Goal: Task Accomplishment & Management: Complete application form

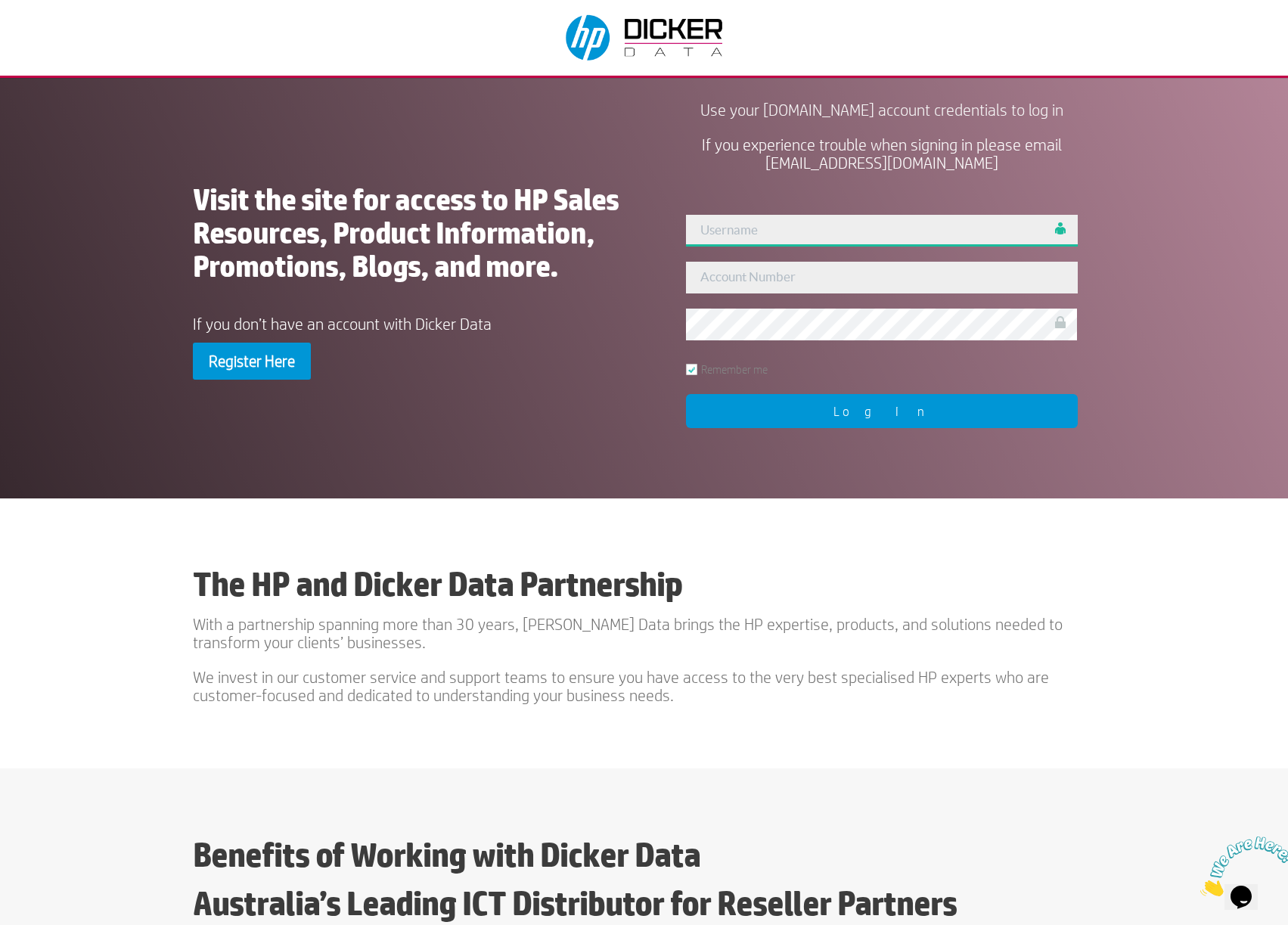
click at [773, 228] on input "text" at bounding box center [881, 230] width 391 height 31
type input "admin"
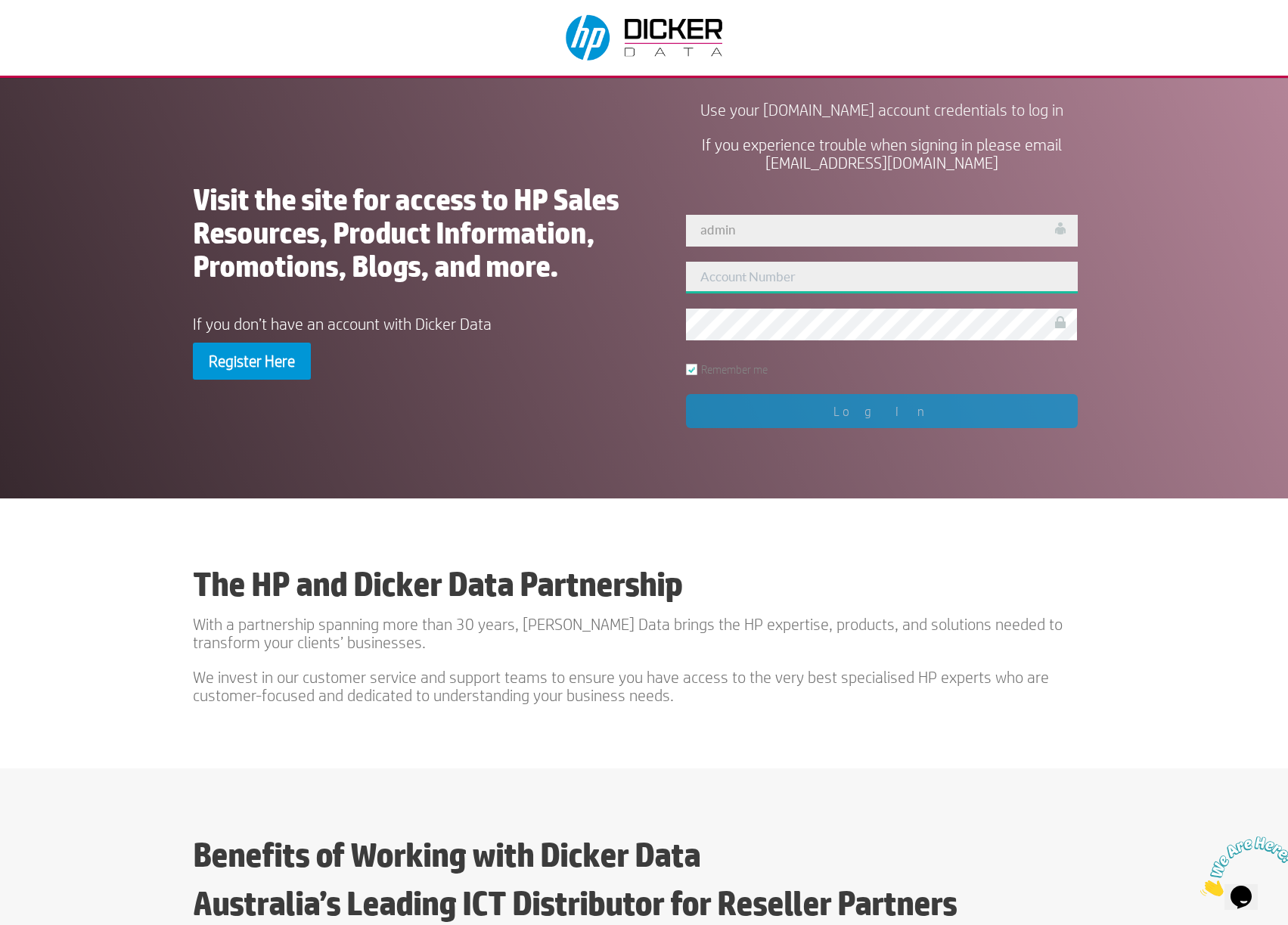
click at [714, 277] on input "text" at bounding box center [881, 277] width 391 height 31
type input "admin"
click at [747, 285] on input "admin" at bounding box center [881, 277] width 391 height 31
drag, startPoint x: 748, startPoint y: 274, endPoint x: 622, endPoint y: 280, distance: 126.1
click at [623, 280] on div "Visit the site for access to HP Sales Resources, Product Information, Promotion…" at bounding box center [644, 283] width 901 height 372
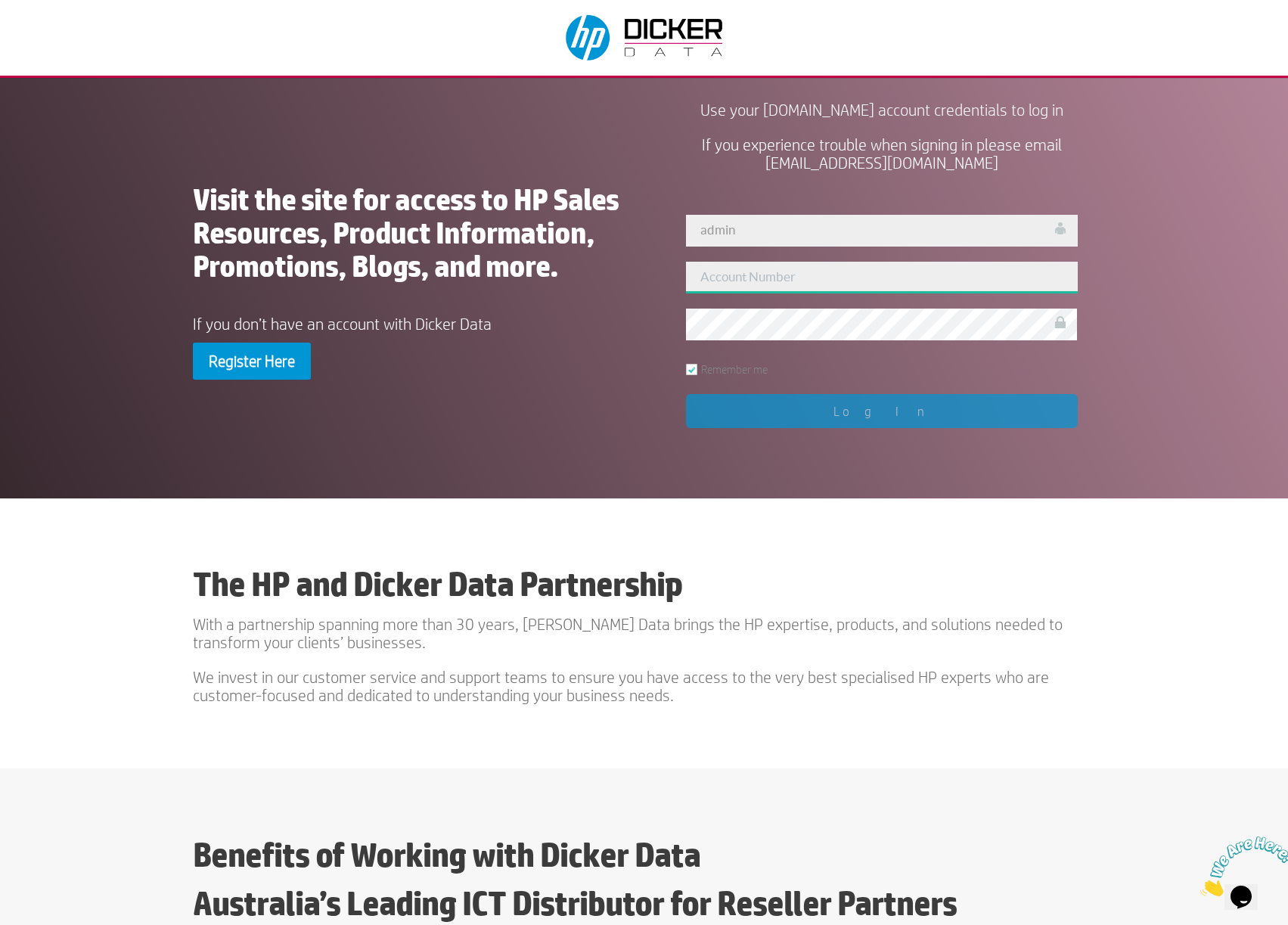
click at [755, 281] on input "text" at bounding box center [881, 277] width 391 height 31
type input "414625"
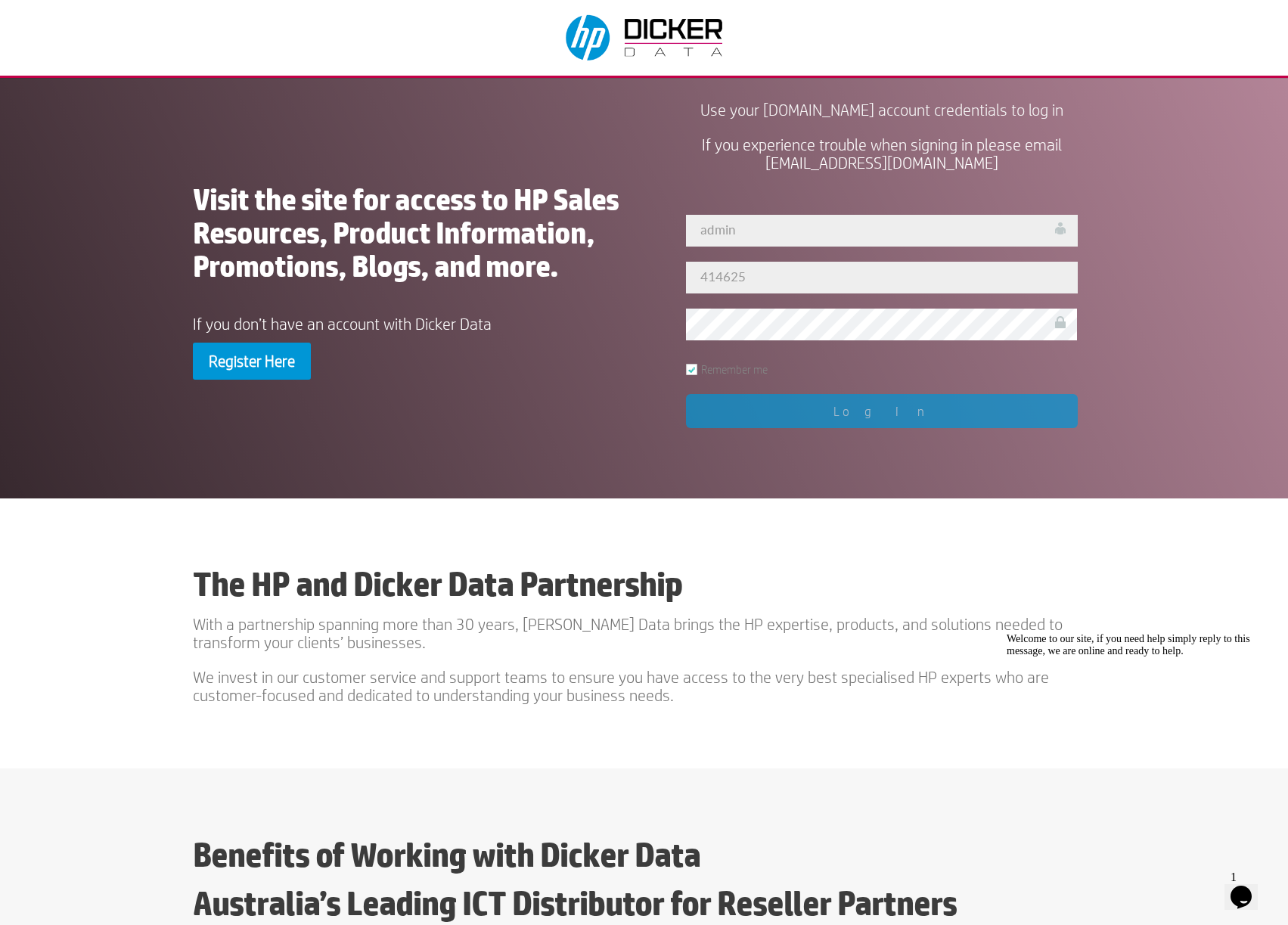
click at [588, 334] on div "Visit the site for access to HP Sales Resources, Product Information, Promotion…" at bounding box center [405, 283] width 426 height 201
click at [861, 407] on div "User Not Found!! admin 414625 Remember me Log In" at bounding box center [882, 320] width 426 height 247
click at [825, 416] on div "User Not Found!! admin 414625 Remember me Log In" at bounding box center [882, 320] width 426 height 247
click at [775, 232] on input "admin" at bounding box center [881, 230] width 391 height 31
click at [513, 319] on p "If you don’t have an account with Dicker Data" at bounding box center [405, 323] width 426 height 19
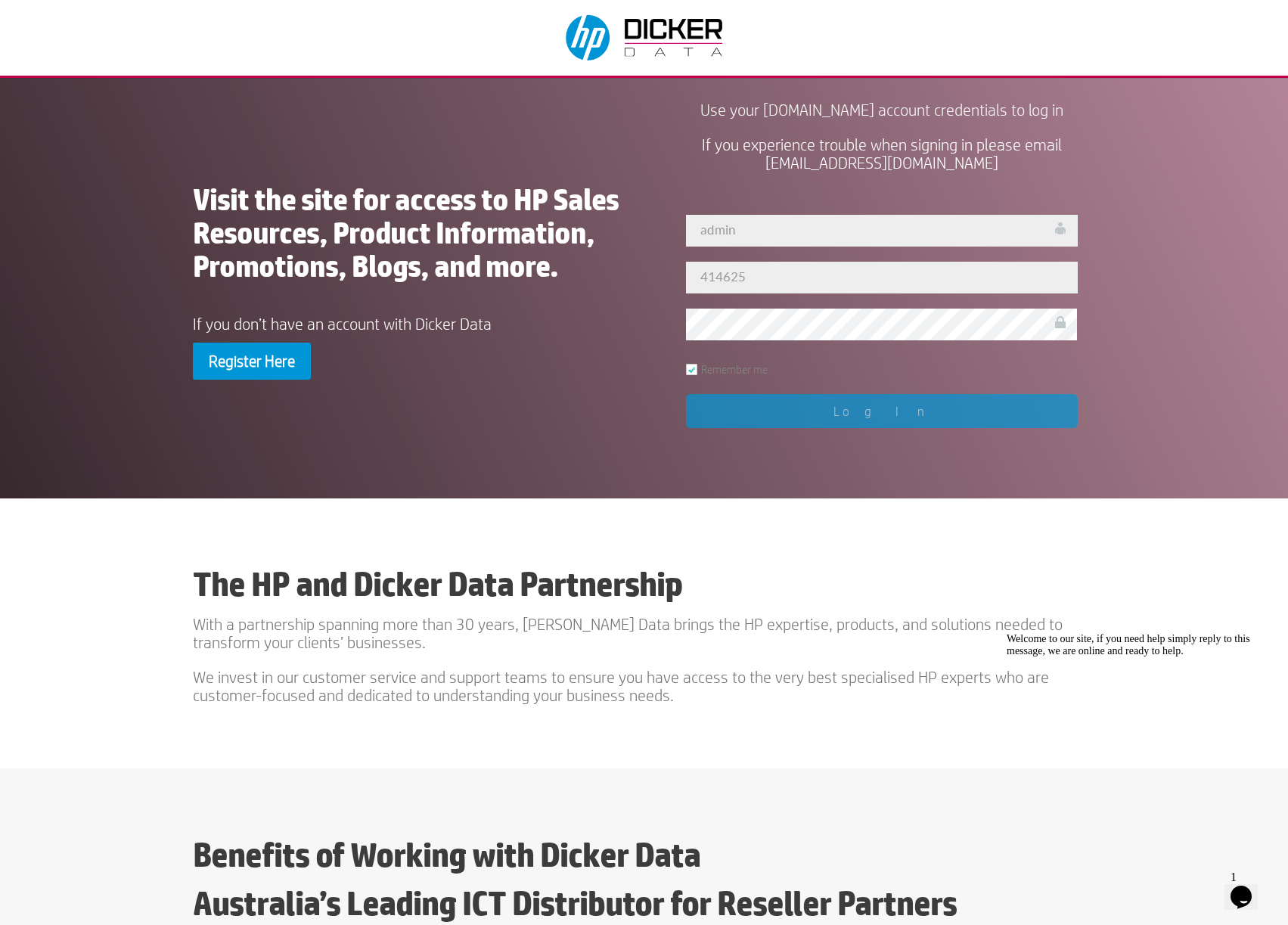
click at [845, 401] on div "User Not Found!! admin 414625 Remember me Log In" at bounding box center [882, 320] width 426 height 247
click at [1217, 657] on div "Welcome to our site, if you need help simply reply to this message, we are onli…" at bounding box center [1143, 645] width 272 height 24
